Goal: Book appointment/travel/reservation

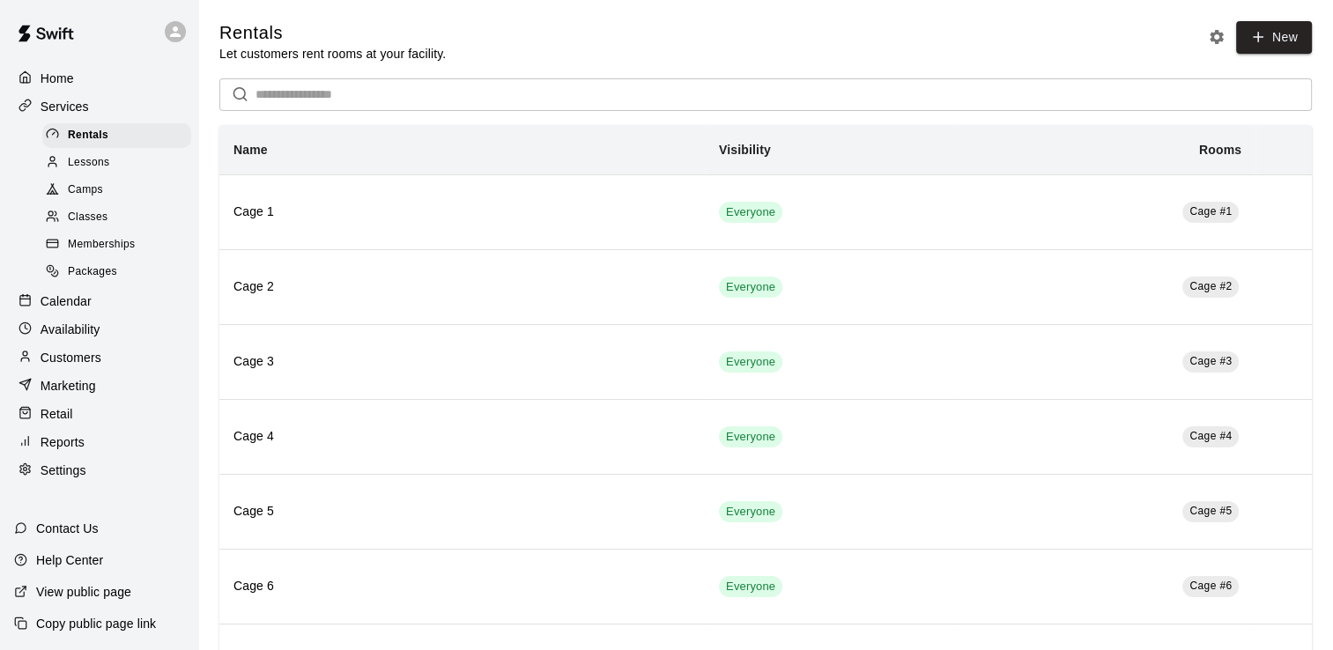
click at [60, 310] on p "Calendar" at bounding box center [66, 302] width 51 height 18
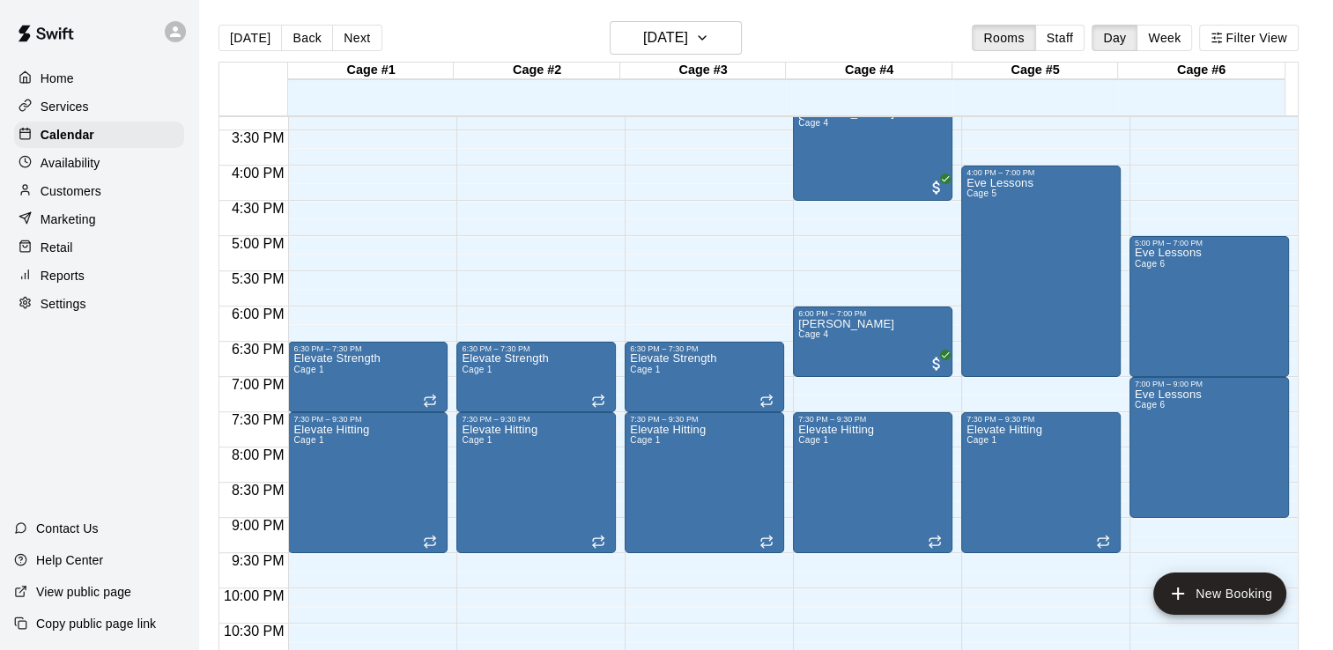
scroll to position [1044, 0]
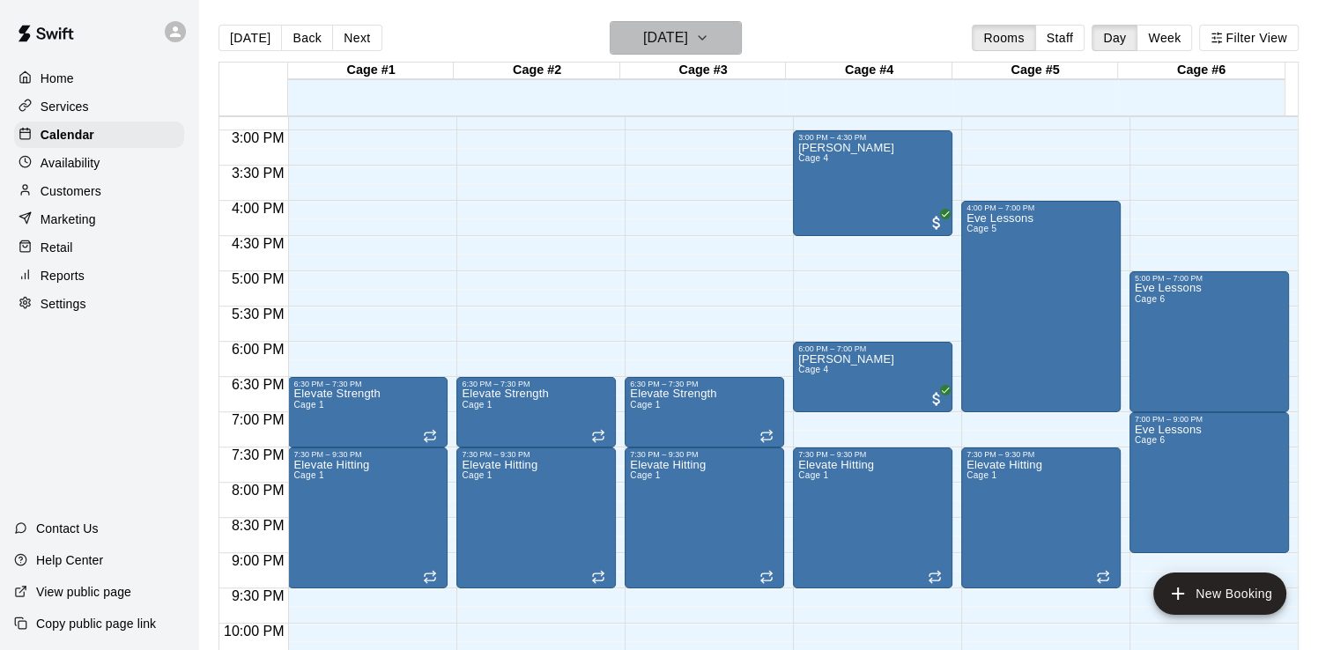
click at [709, 41] on icon "button" at bounding box center [702, 37] width 14 height 21
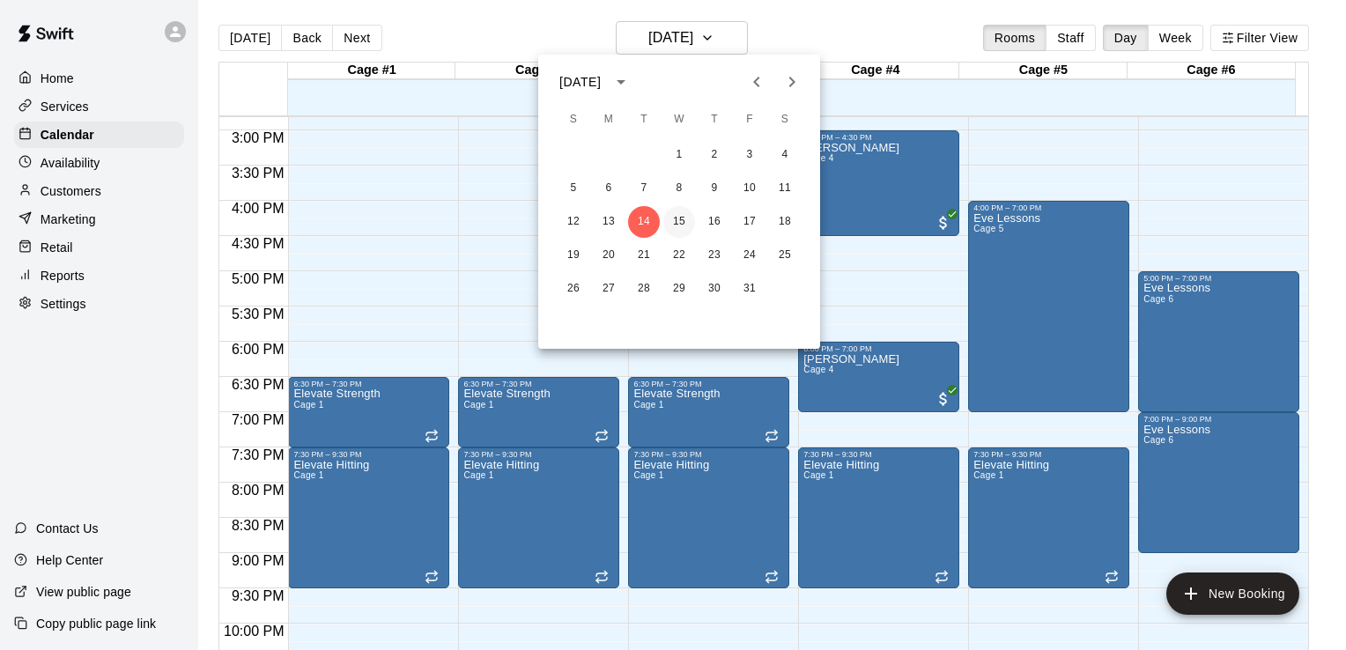
click at [677, 216] on button "15" at bounding box center [679, 222] width 32 height 32
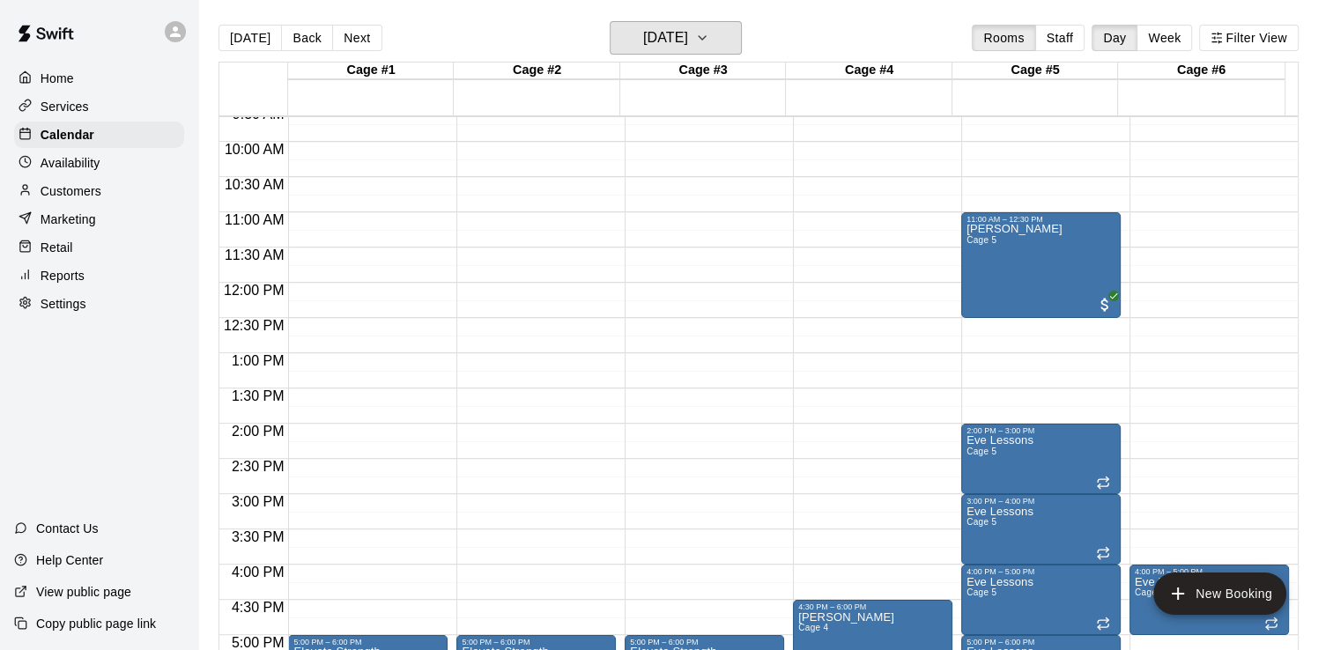
scroll to position [645, 0]
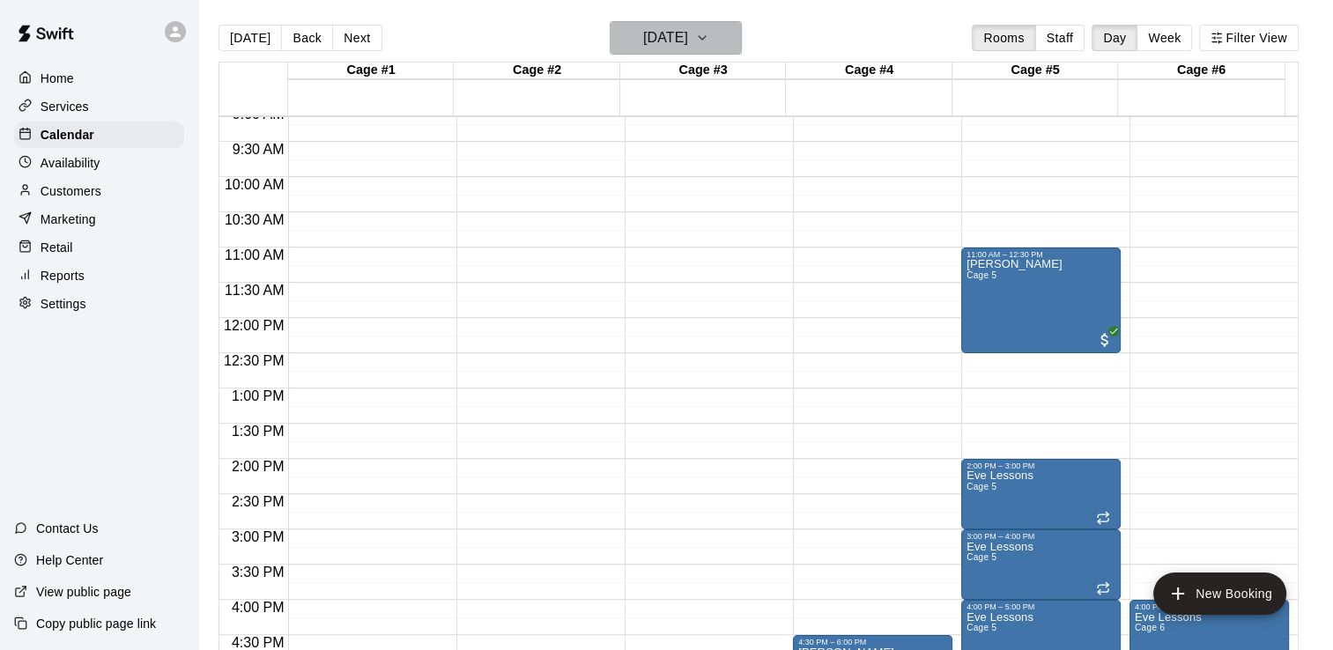
click at [709, 33] on icon "button" at bounding box center [702, 37] width 14 height 21
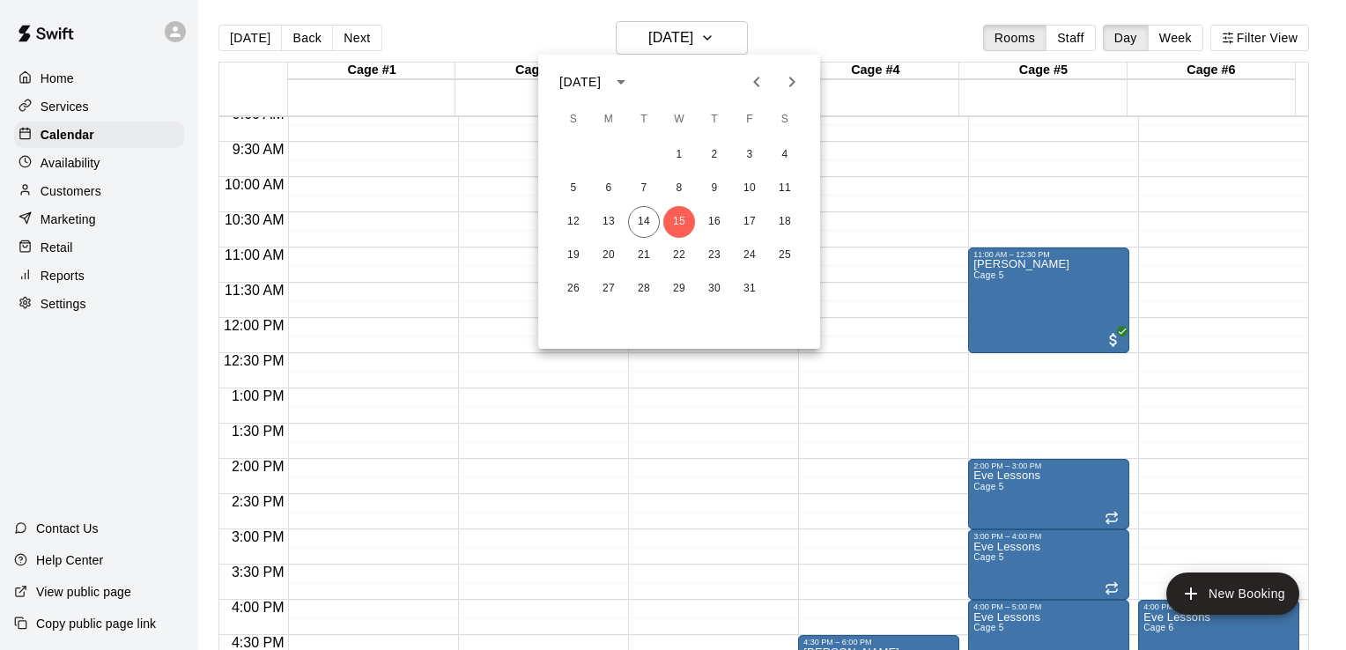
click at [786, 81] on icon "Next month" at bounding box center [792, 81] width 21 height 21
click at [574, 152] on button "1" at bounding box center [574, 155] width 32 height 32
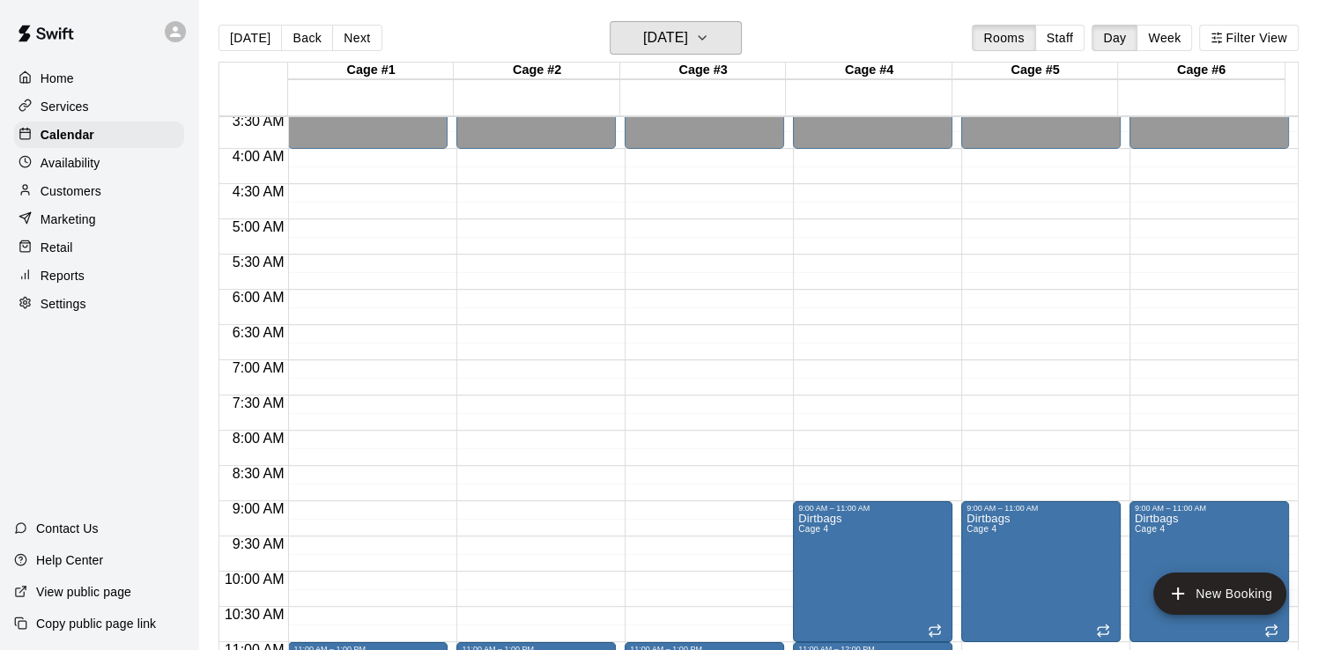
scroll to position [245, 0]
